Goal: Check status: Check status

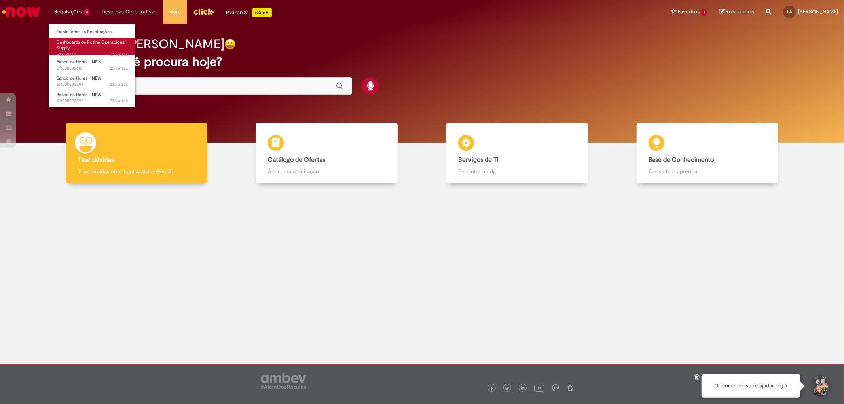
click at [80, 45] on body "Pular para o conteúdo da página Requisições 4 Exibir Todas as Solicitações Dash…" at bounding box center [422, 202] width 844 height 404
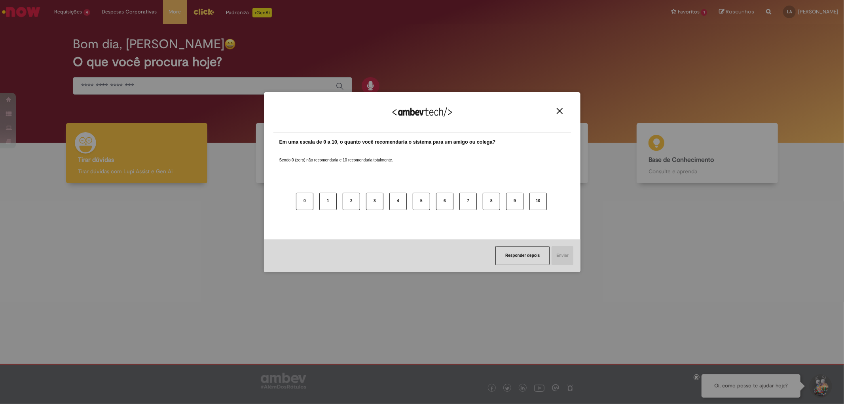
click at [557, 116] on div "Agradecemos seu feedback!" at bounding box center [423, 117] width 298 height 31
click at [561, 106] on div "Agradecemos seu feedback!" at bounding box center [423, 117] width 298 height 31
click at [560, 110] on img "Close" at bounding box center [560, 111] width 6 height 6
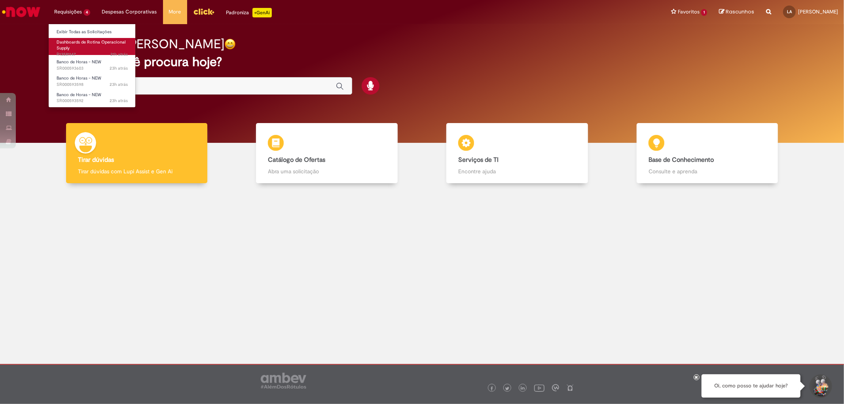
click at [85, 44] on span "Dashboards de Rotina Operacional Supply" at bounding box center [91, 45] width 69 height 12
click at [96, 45] on link "Dashboards de Rotina Operacional Supply 21h atrás 21 horas atrás R13581147" at bounding box center [92, 46] width 87 height 17
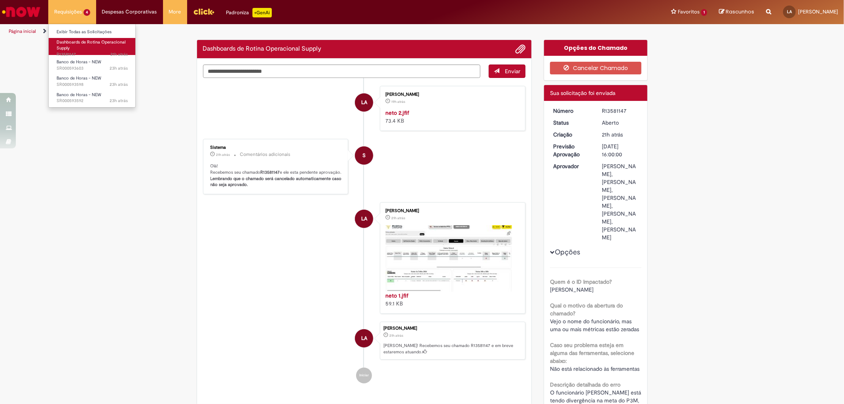
click at [74, 55] on span "21h atrás 21 horas atrás R13581147" at bounding box center [92, 54] width 71 height 6
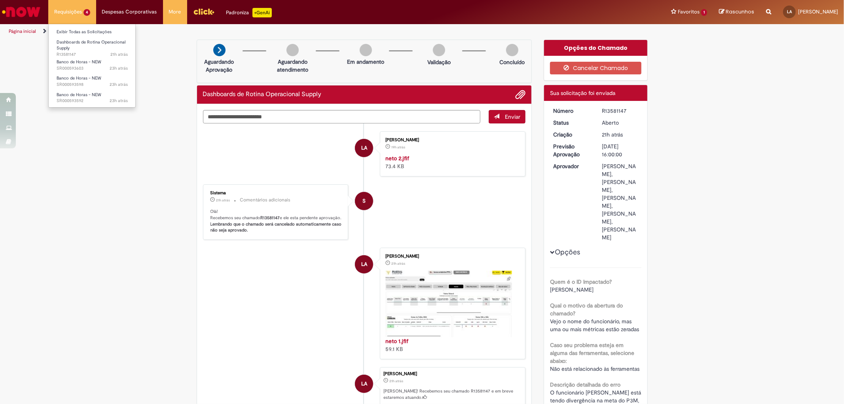
click at [74, 10] on li "Requisições 4 Exibir Todas as Solicitações Dashboards de Rotina Operacional Sup…" at bounding box center [72, 12] width 48 height 24
click at [68, 67] on span "23h atrás 23 horas atrás SR000593603" at bounding box center [92, 68] width 71 height 6
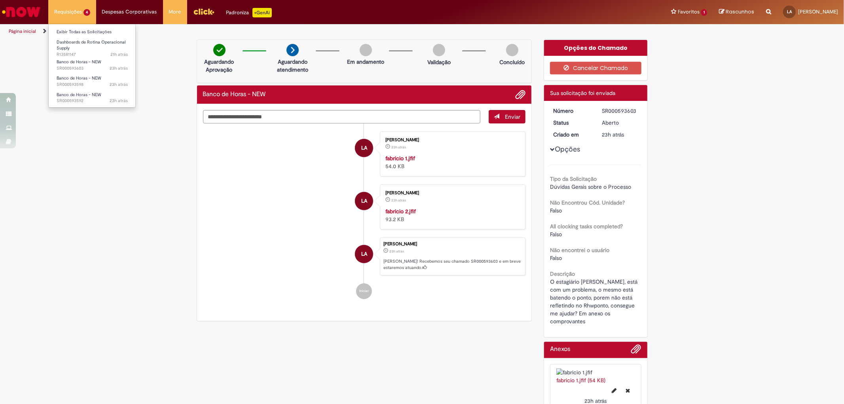
click at [64, 14] on li "Requisições 4 Exibir Todas as Solicitações Dashboards de Rotina Operacional Sup…" at bounding box center [72, 12] width 48 height 24
click at [78, 82] on span "23h atrás 23 horas atrás SR000593598" at bounding box center [92, 85] width 71 height 6
click at [104, 106] on ul "Exibir Todas as Solicitações Dashboards de Rotina Operacional Supply 21h atrás …" at bounding box center [91, 66] width 87 height 84
click at [97, 101] on span "23h atrás 23 horas atrás SR000593592" at bounding box center [92, 101] width 71 height 6
